Goal: Information Seeking & Learning: Learn about a topic

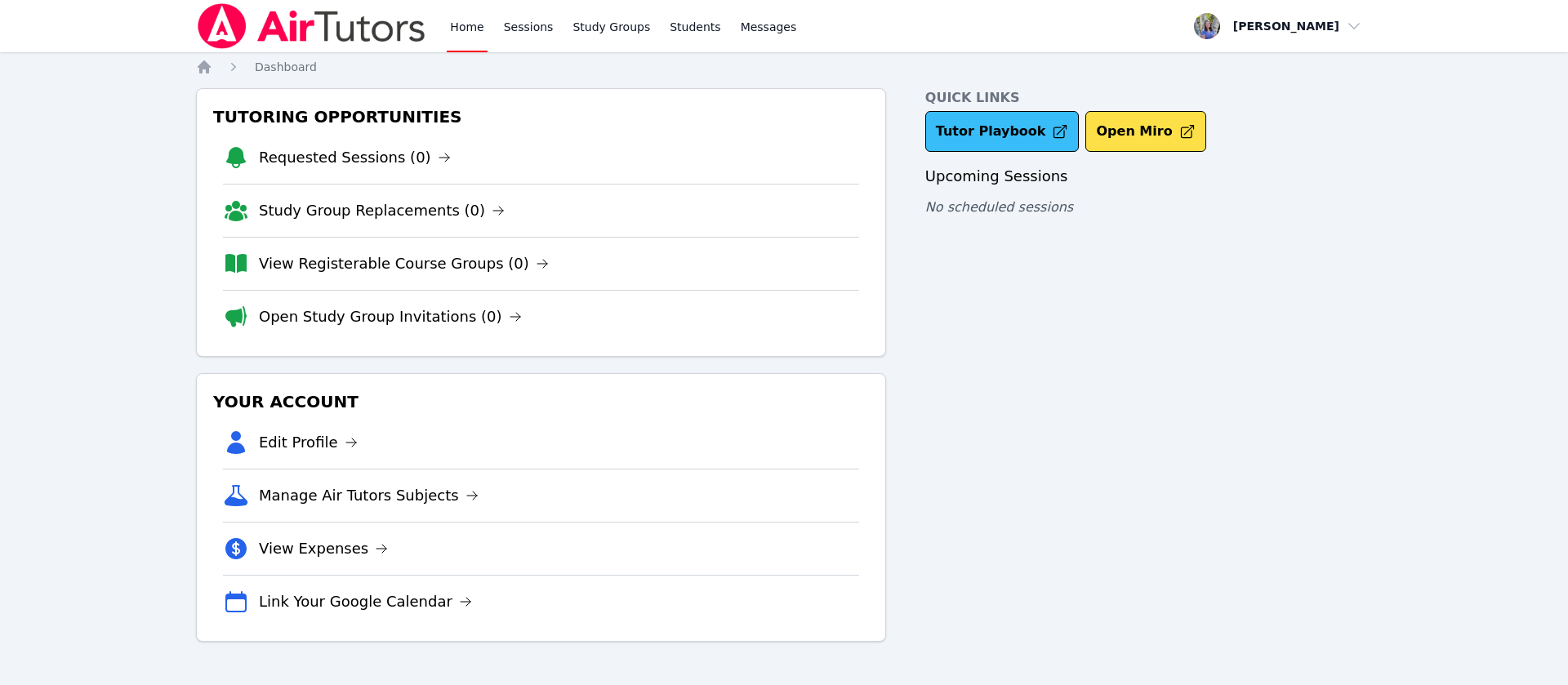
click at [1027, 124] on link "Tutor Playbook" at bounding box center [1003, 131] width 154 height 41
click at [1027, 125] on link "Tutor Playbook" at bounding box center [1003, 131] width 154 height 41
